Goal: Transaction & Acquisition: Obtain resource

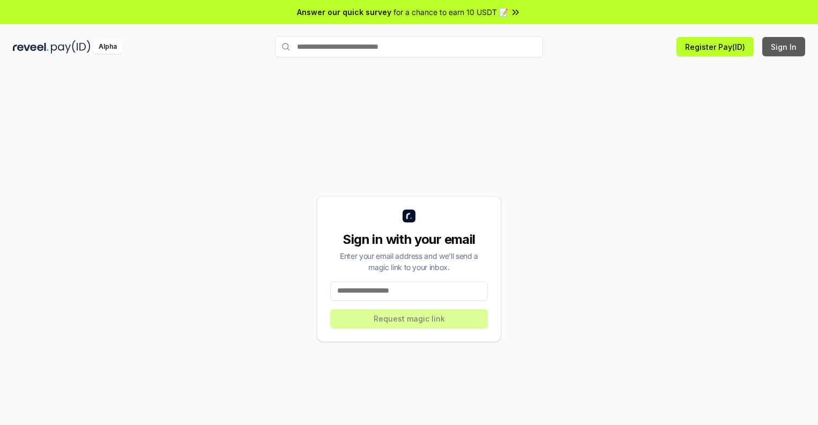
click at [784, 47] on button "Sign In" at bounding box center [783, 46] width 43 height 19
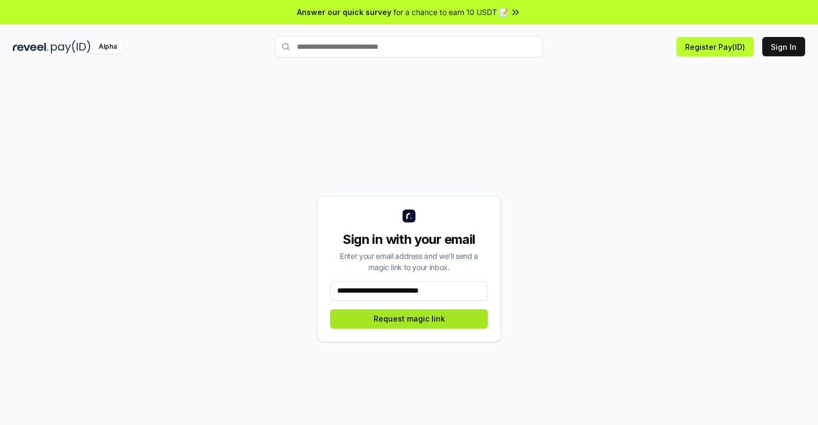
type input "**********"
click at [409, 318] on button "Request magic link" at bounding box center [409, 318] width 158 height 19
